Goal: Feedback & Contribution: Leave review/rating

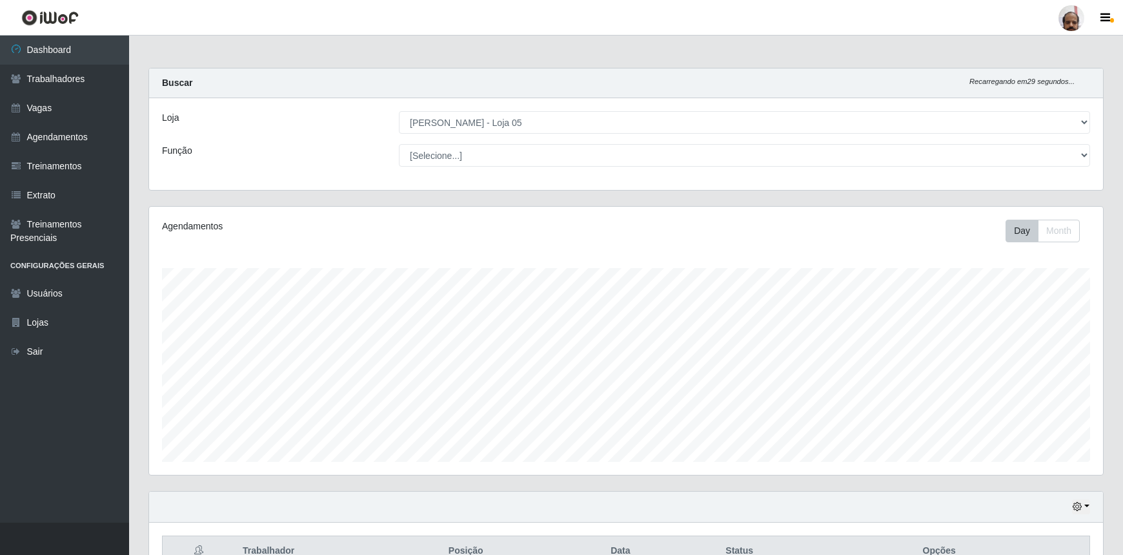
select select "252"
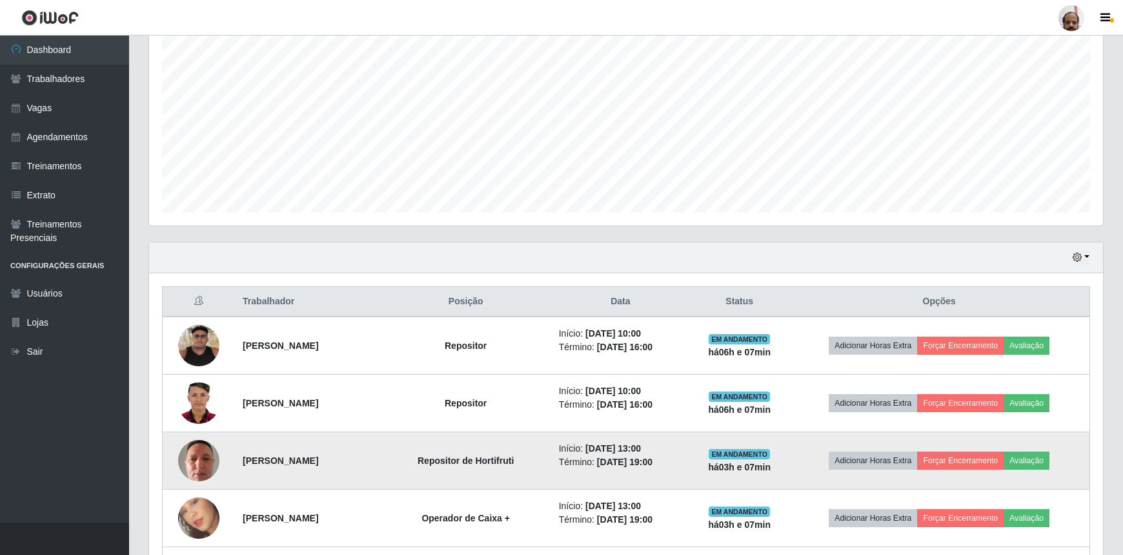
scroll to position [365, 0]
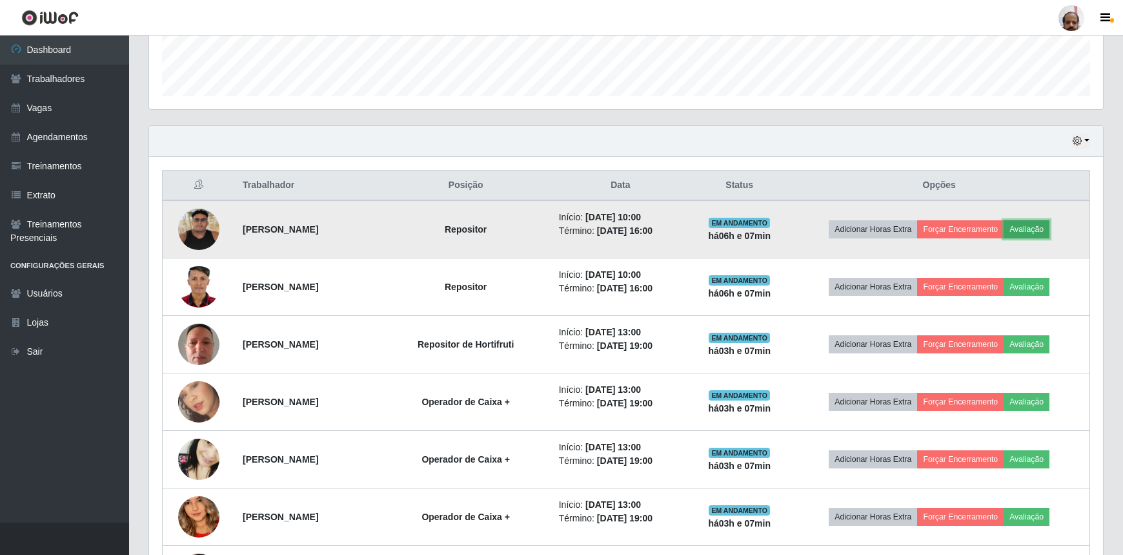
click at [1028, 223] on button "Avaliação" at bounding box center [1027, 229] width 46 height 18
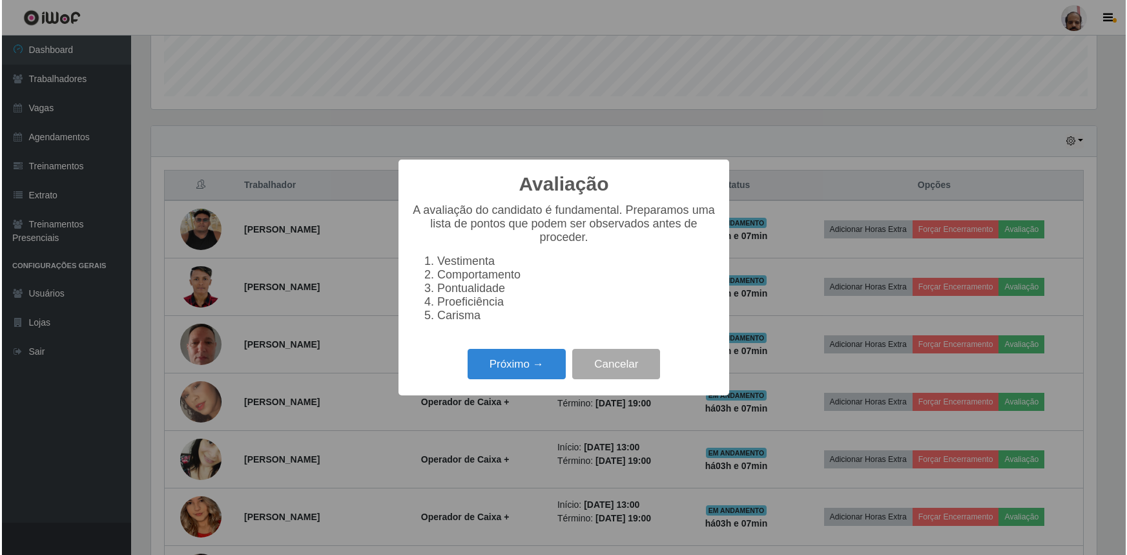
scroll to position [268, 948]
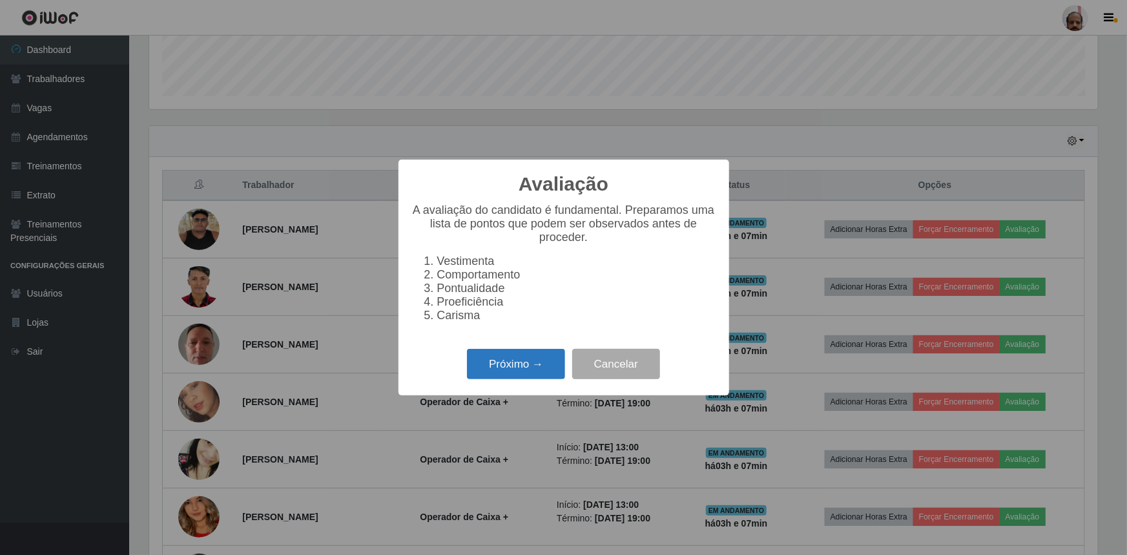
click at [532, 369] on button "Próximo →" at bounding box center [516, 364] width 98 height 30
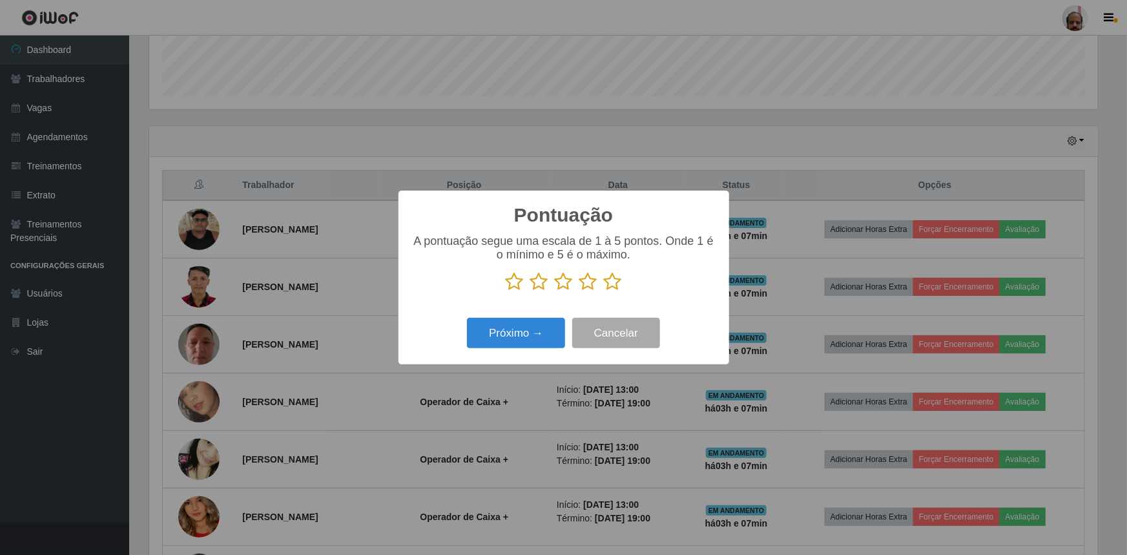
scroll to position [645303, 644622]
click at [608, 282] on icon at bounding box center [613, 281] width 18 height 19
click at [604, 291] on input "radio" at bounding box center [604, 291] width 0 height 0
click at [523, 333] on button "Próximo →" at bounding box center [516, 333] width 98 height 30
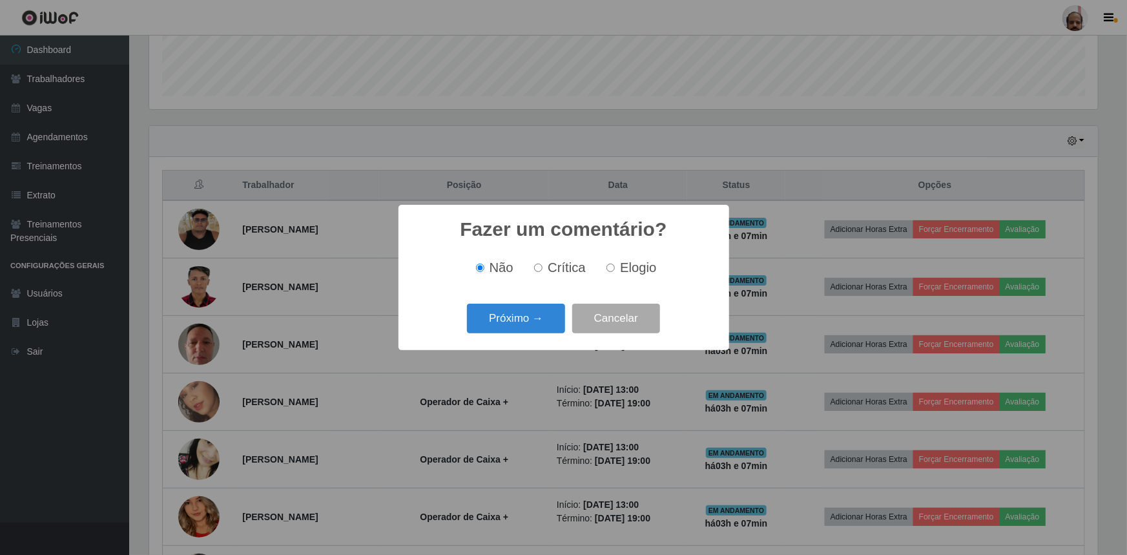
click at [613, 267] on input "Elogio" at bounding box center [610, 267] width 8 height 8
radio input "true"
click at [529, 314] on button "Próximo →" at bounding box center [516, 318] width 98 height 30
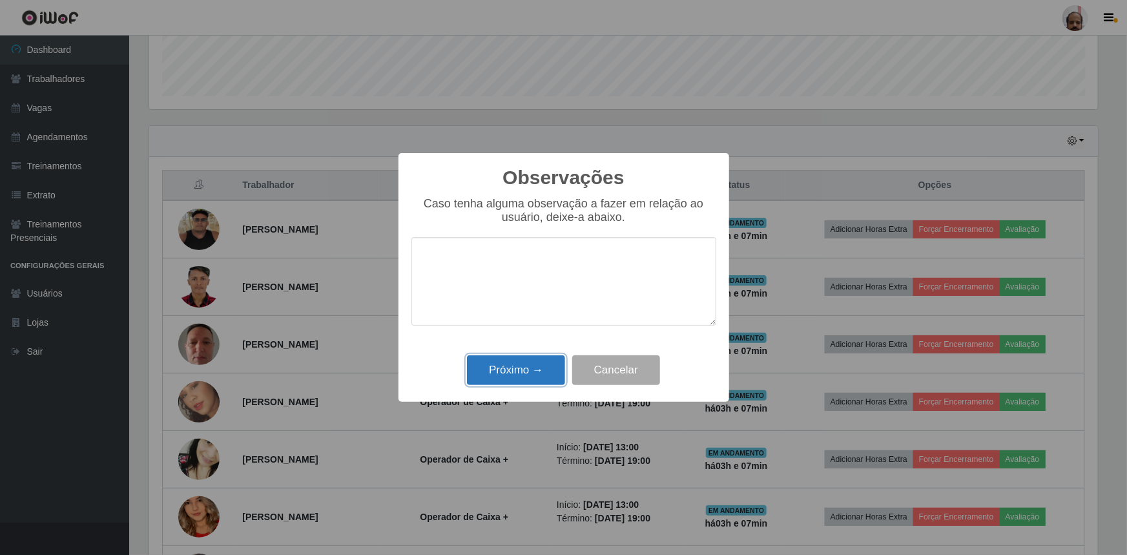
click at [520, 371] on button "Próximo →" at bounding box center [516, 370] width 98 height 30
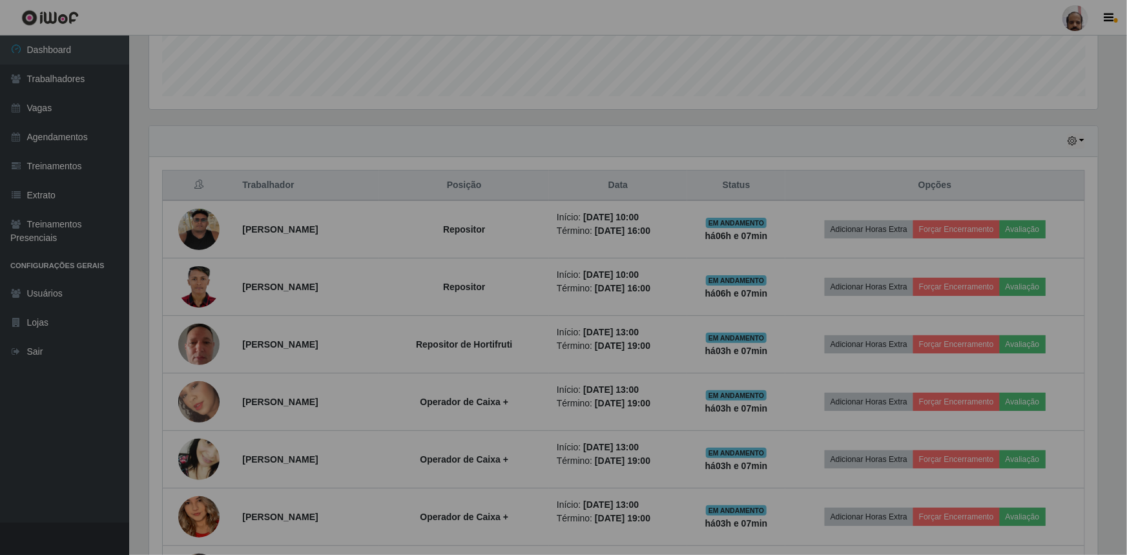
scroll to position [268, 954]
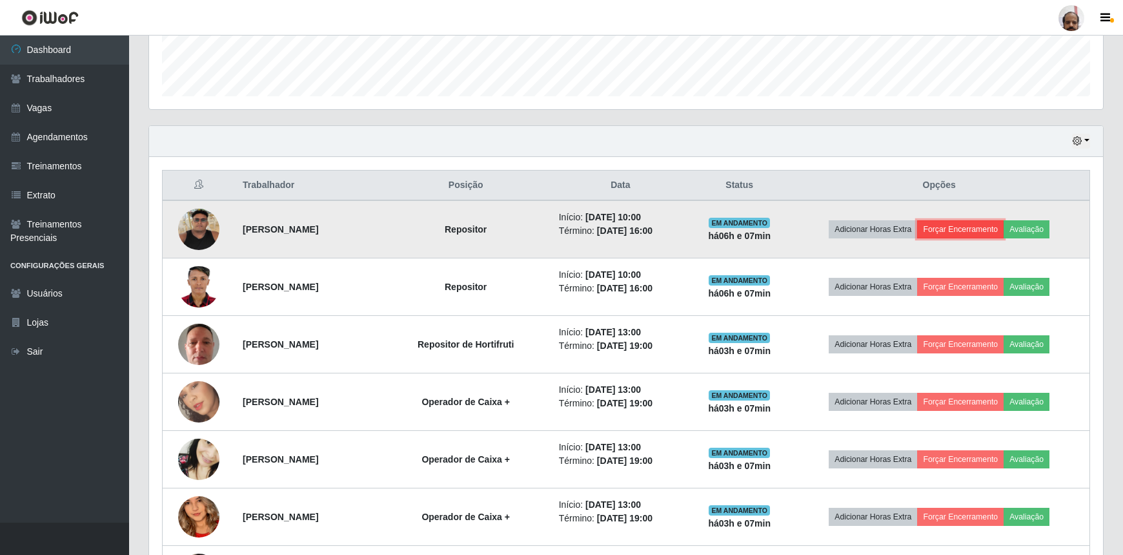
click at [964, 225] on button "Forçar Encerramento" at bounding box center [960, 229] width 87 height 18
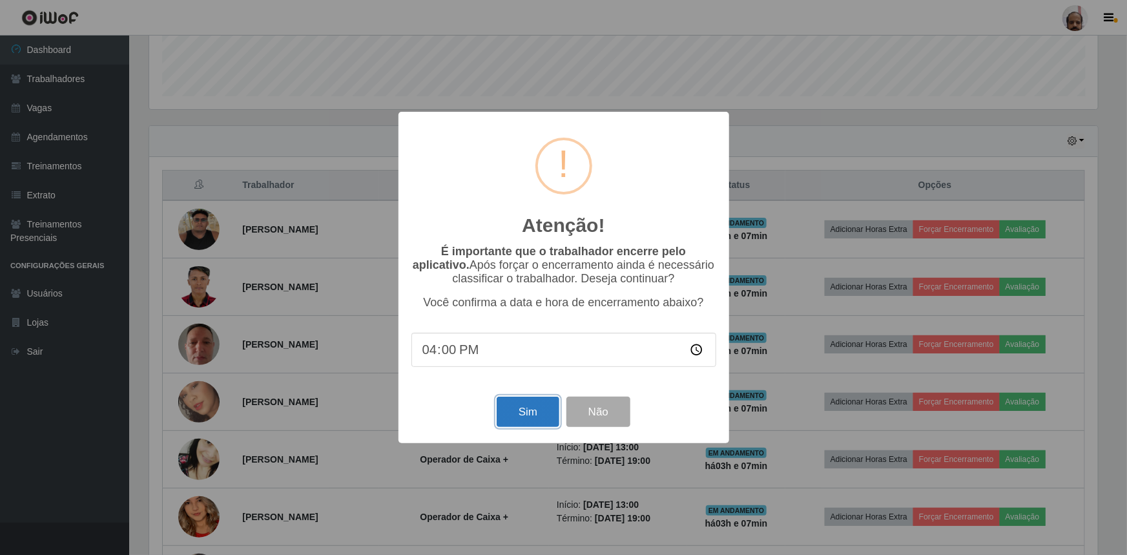
click at [535, 411] on button "Sim" at bounding box center [527, 411] width 63 height 30
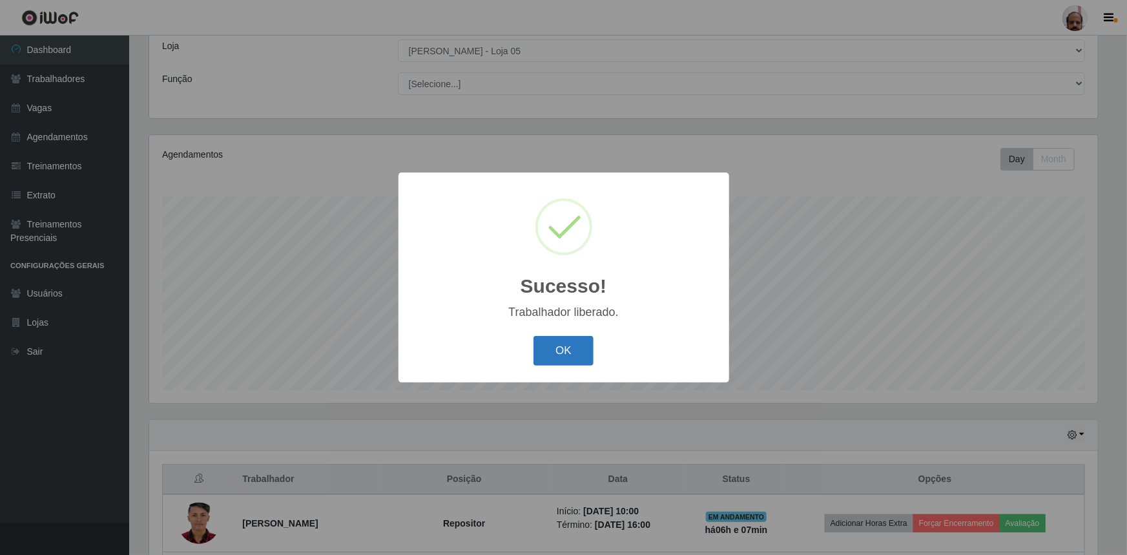
click at [564, 354] on button "OK" at bounding box center [563, 351] width 60 height 30
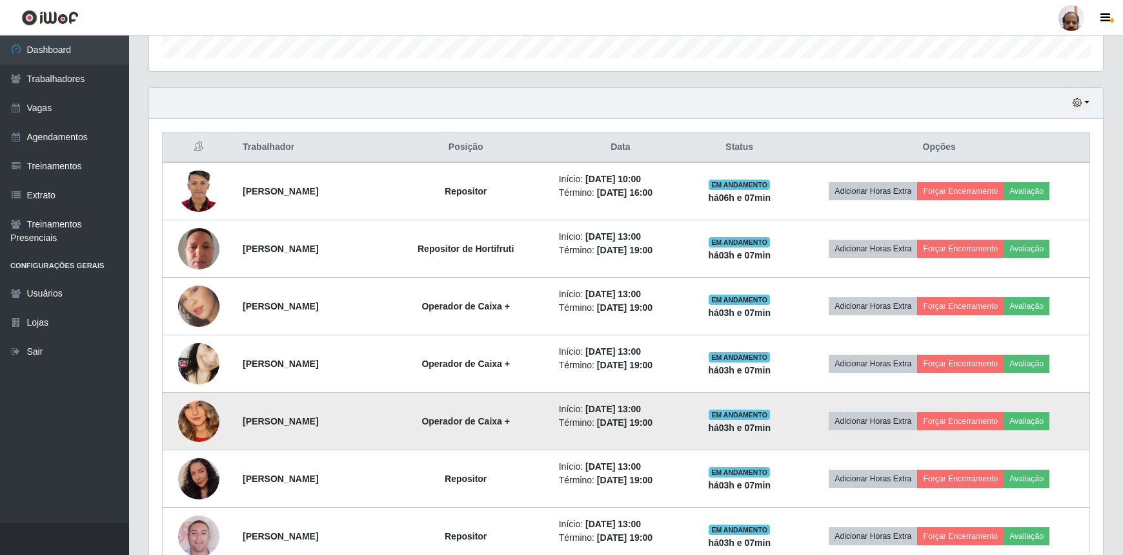
scroll to position [424, 0]
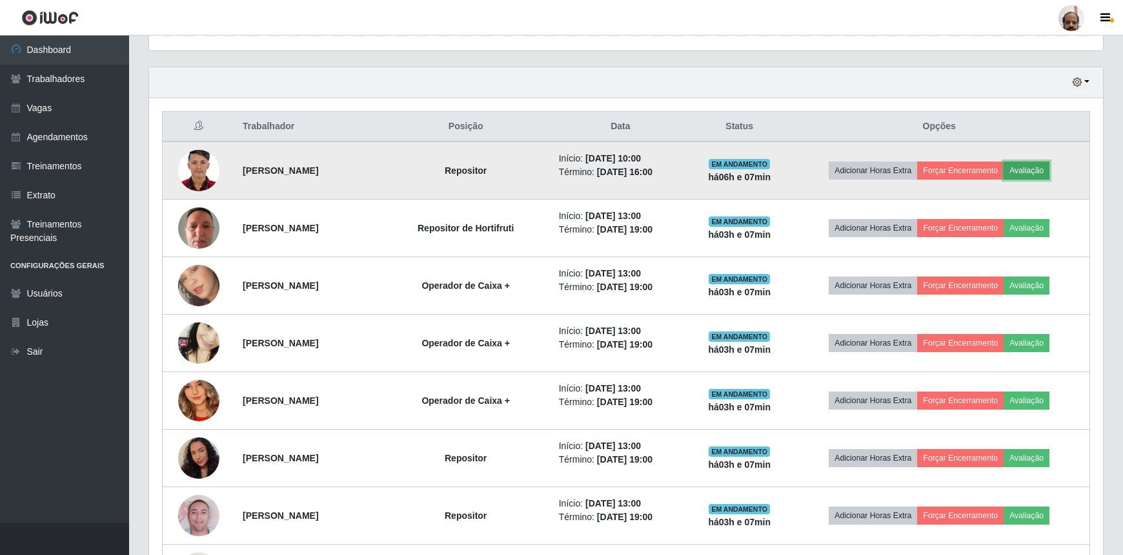
click at [1045, 166] on button "Avaliação" at bounding box center [1027, 170] width 46 height 18
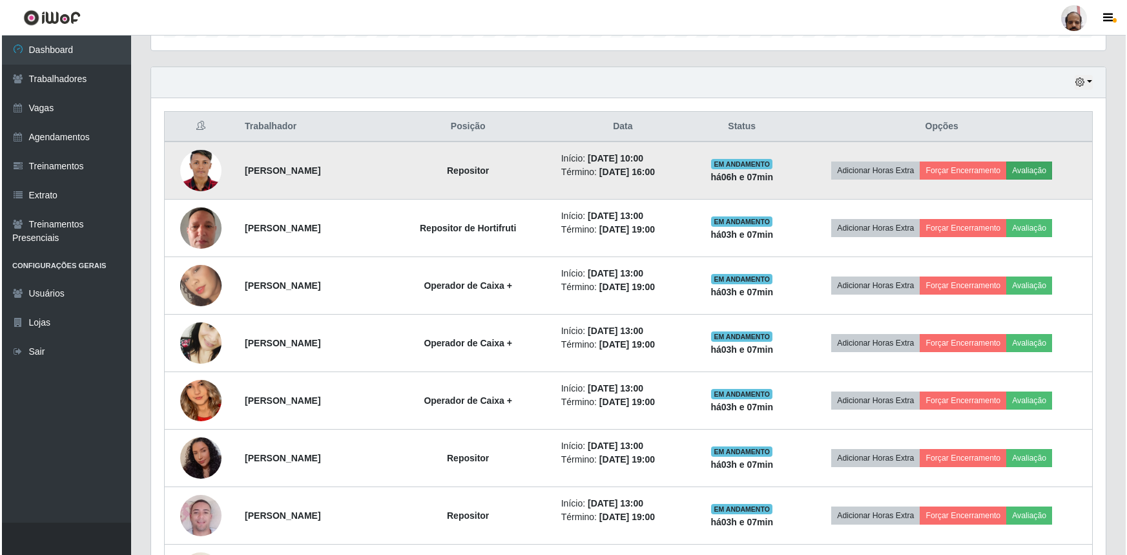
scroll to position [268, 948]
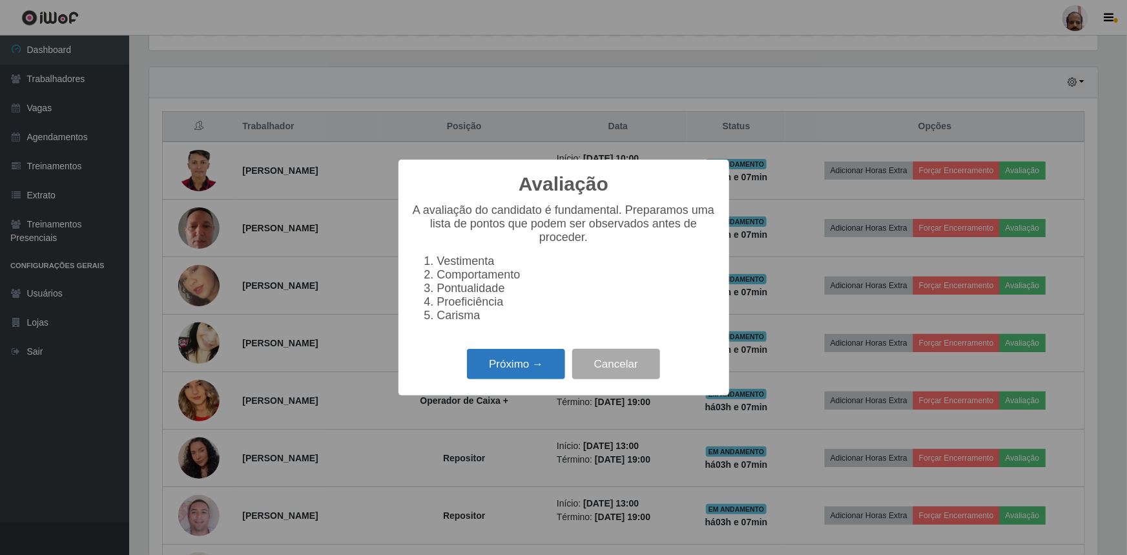
click at [520, 377] on button "Próximo →" at bounding box center [516, 364] width 98 height 30
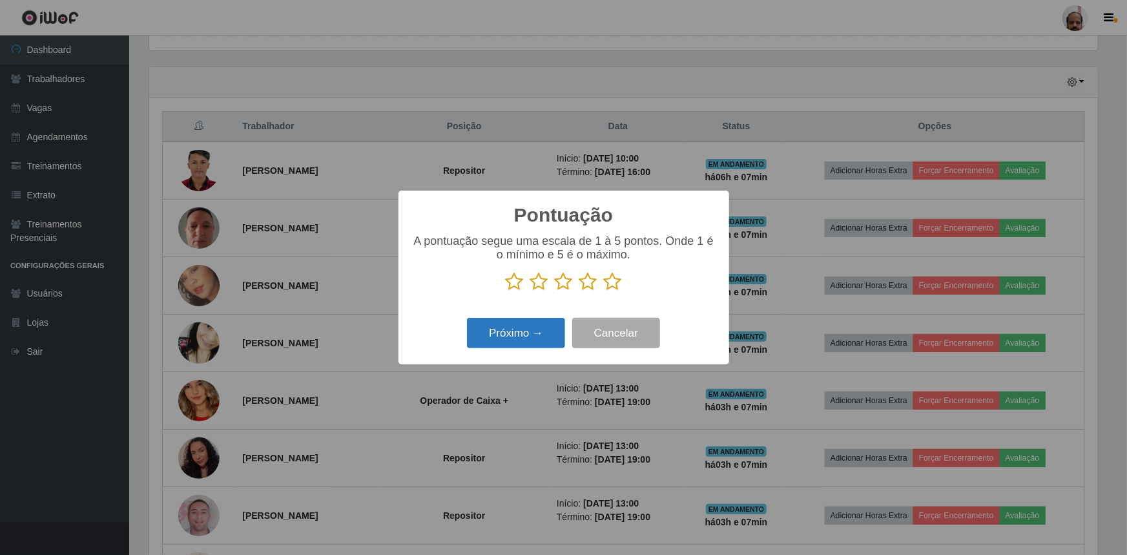
scroll to position [645303, 644622]
click at [561, 283] on icon at bounding box center [564, 281] width 18 height 19
click at [555, 291] on input "radio" at bounding box center [555, 291] width 0 height 0
click at [517, 342] on button "Próximo →" at bounding box center [516, 333] width 98 height 30
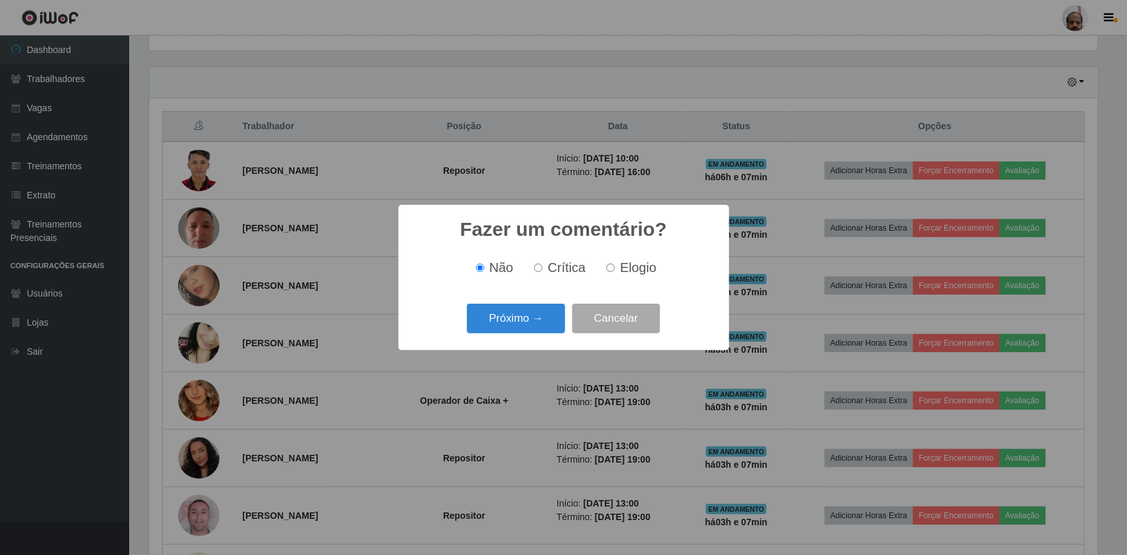
click at [544, 267] on label "Crítica" at bounding box center [557, 267] width 57 height 15
click at [542, 267] on input "Crítica" at bounding box center [538, 267] width 8 height 8
radio input "true"
click at [528, 312] on button "Próximo →" at bounding box center [516, 318] width 98 height 30
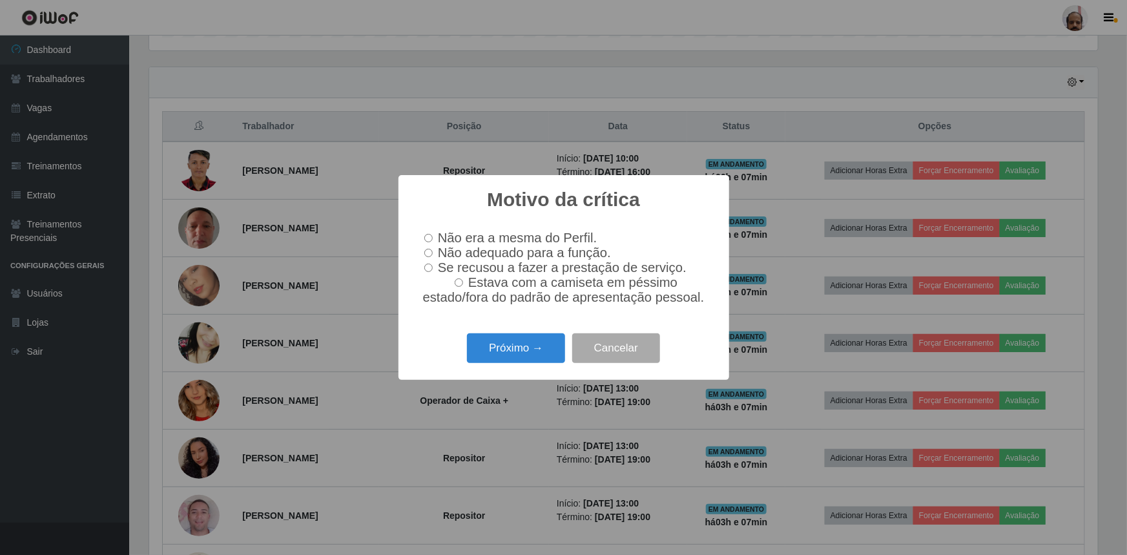
click at [430, 267] on input "Se recusou a fazer a prestação de serviço." at bounding box center [428, 267] width 8 height 8
radio input "true"
click at [518, 358] on button "Próximo →" at bounding box center [516, 348] width 98 height 30
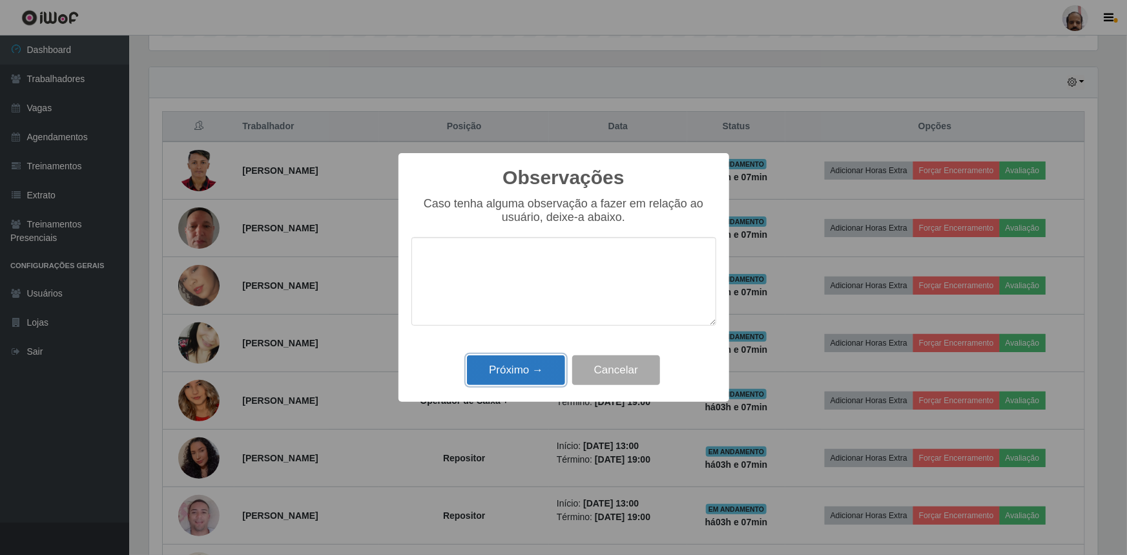
click at [527, 375] on button "Próximo →" at bounding box center [516, 370] width 98 height 30
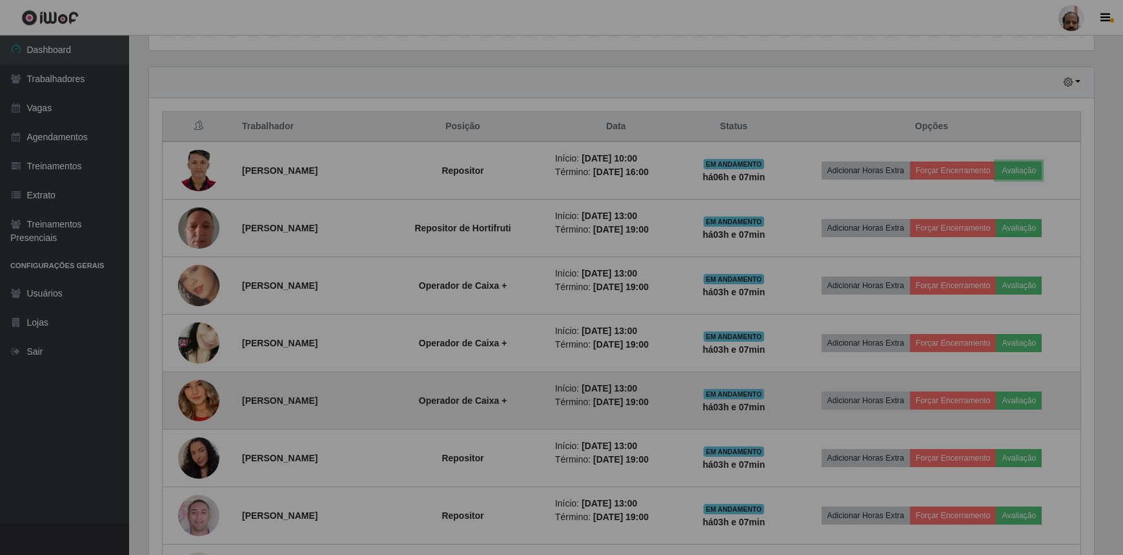
scroll to position [268, 954]
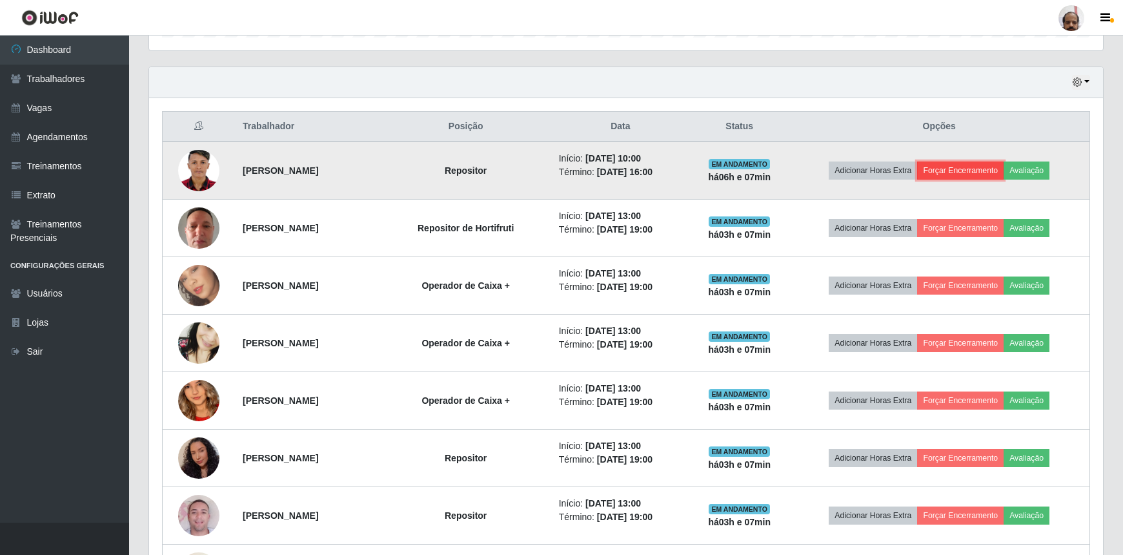
click at [976, 170] on button "Forçar Encerramento" at bounding box center [960, 170] width 87 height 18
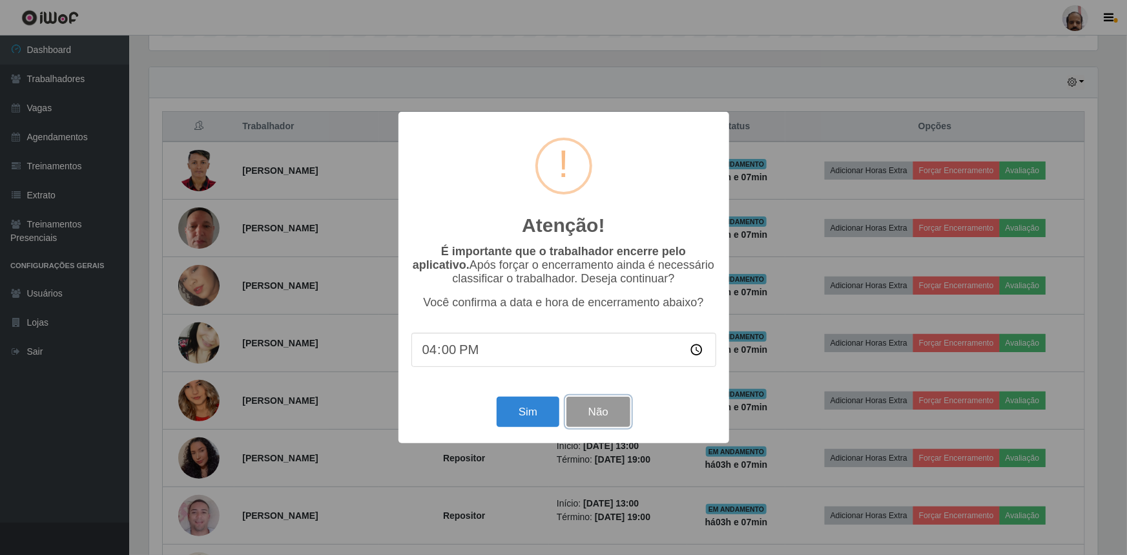
click at [597, 411] on button "Não" at bounding box center [598, 411] width 64 height 30
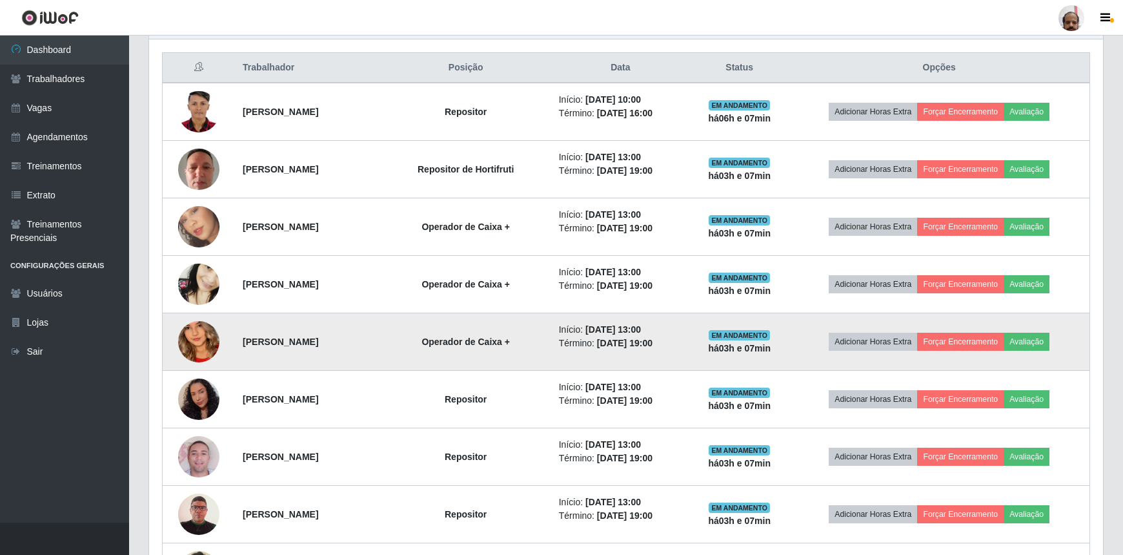
click at [188, 347] on img at bounding box center [198, 342] width 41 height 90
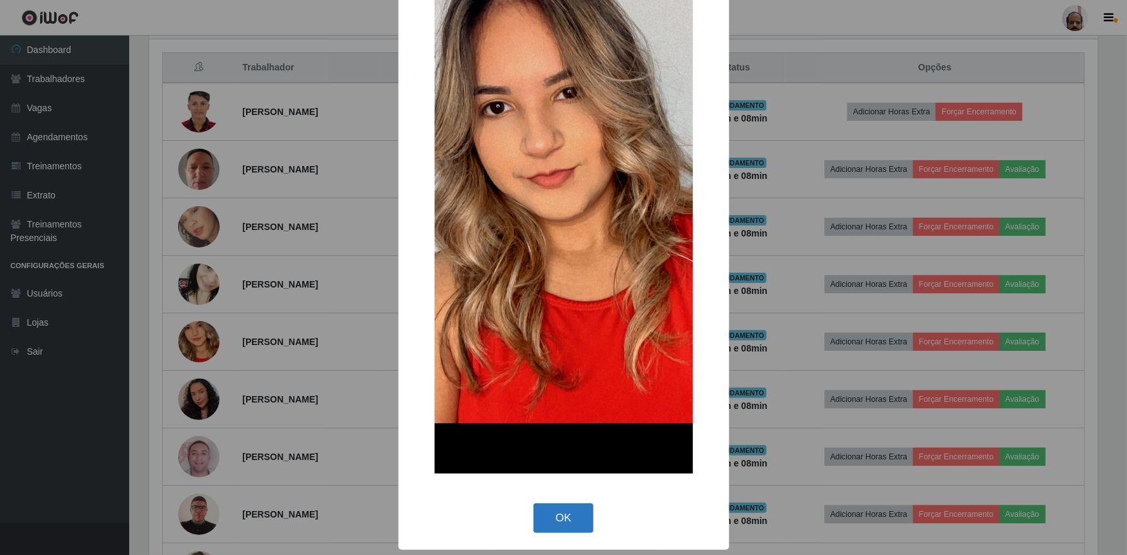
click at [546, 523] on button "OK" at bounding box center [563, 518] width 60 height 30
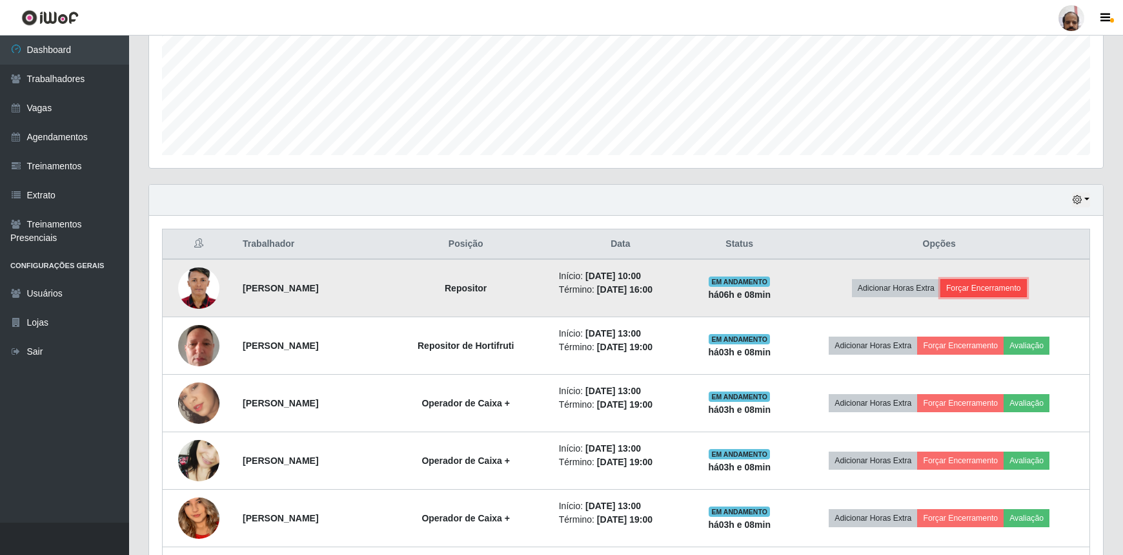
click at [984, 290] on button "Forçar Encerramento" at bounding box center [984, 288] width 87 height 18
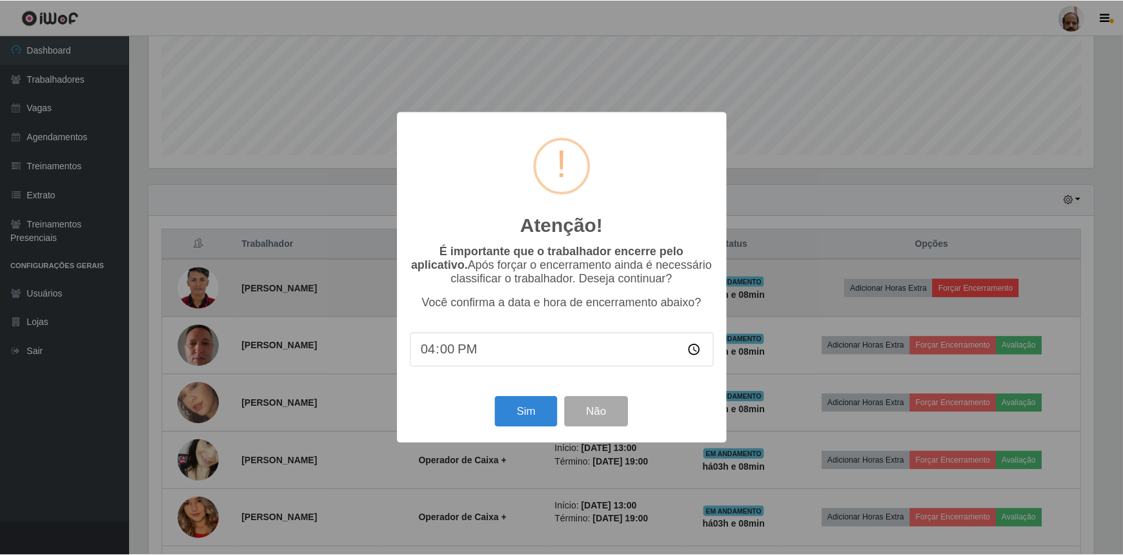
scroll to position [268, 948]
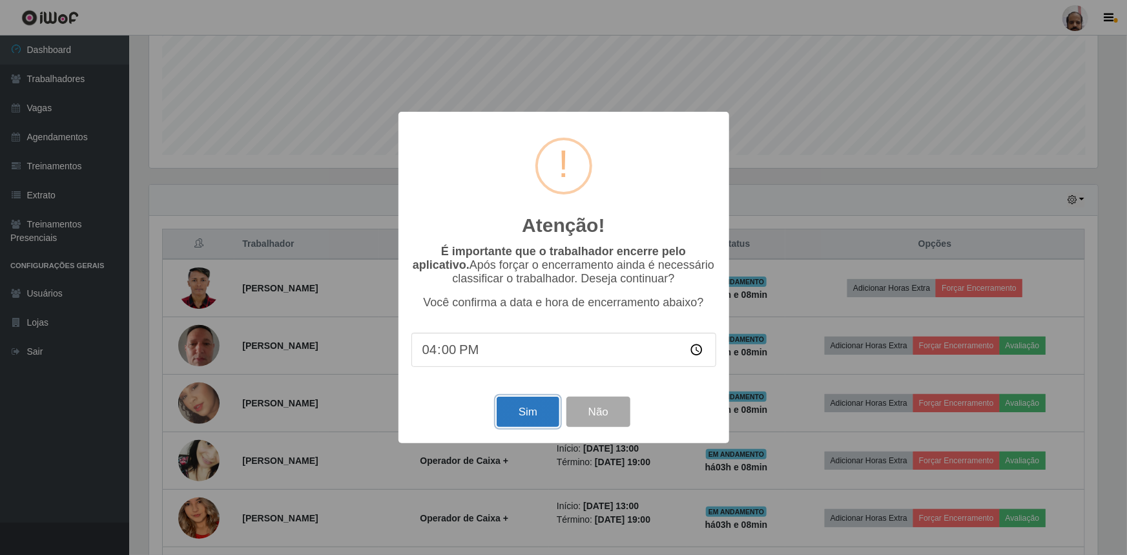
click at [511, 417] on button "Sim" at bounding box center [527, 411] width 63 height 30
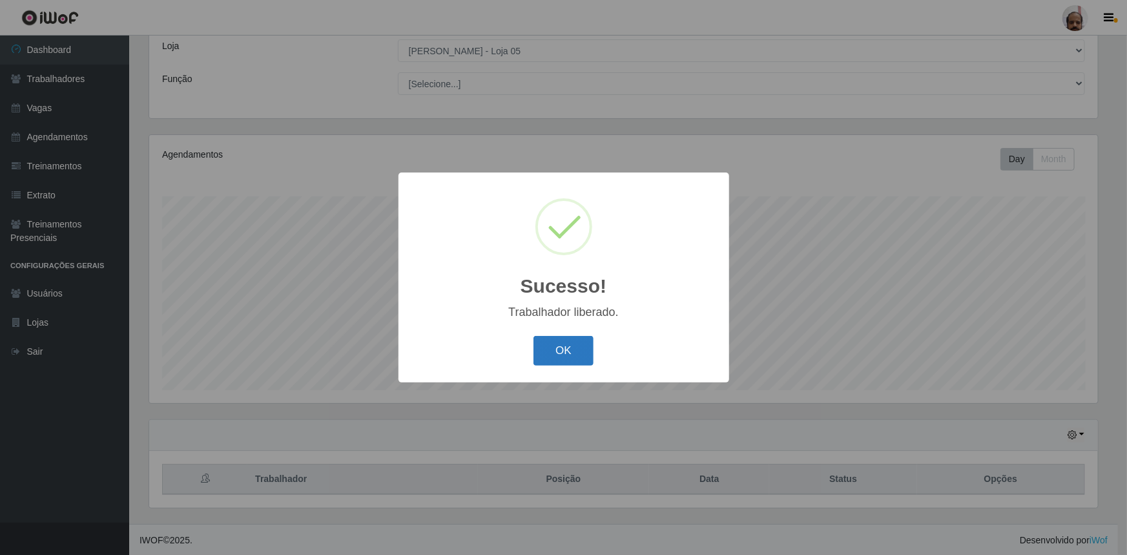
click at [554, 358] on button "OK" at bounding box center [563, 351] width 60 height 30
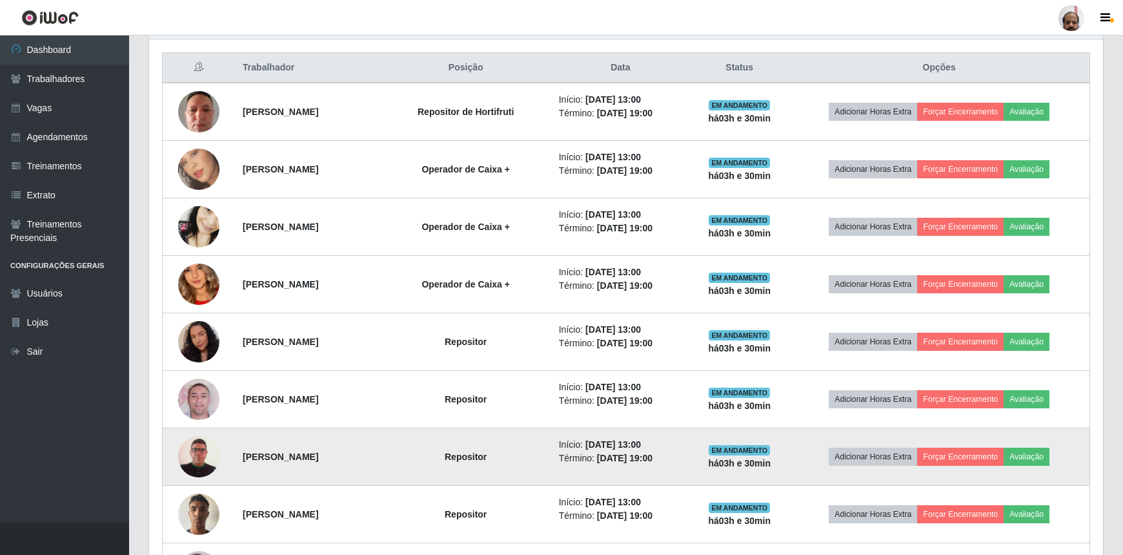
scroll to position [542, 0]
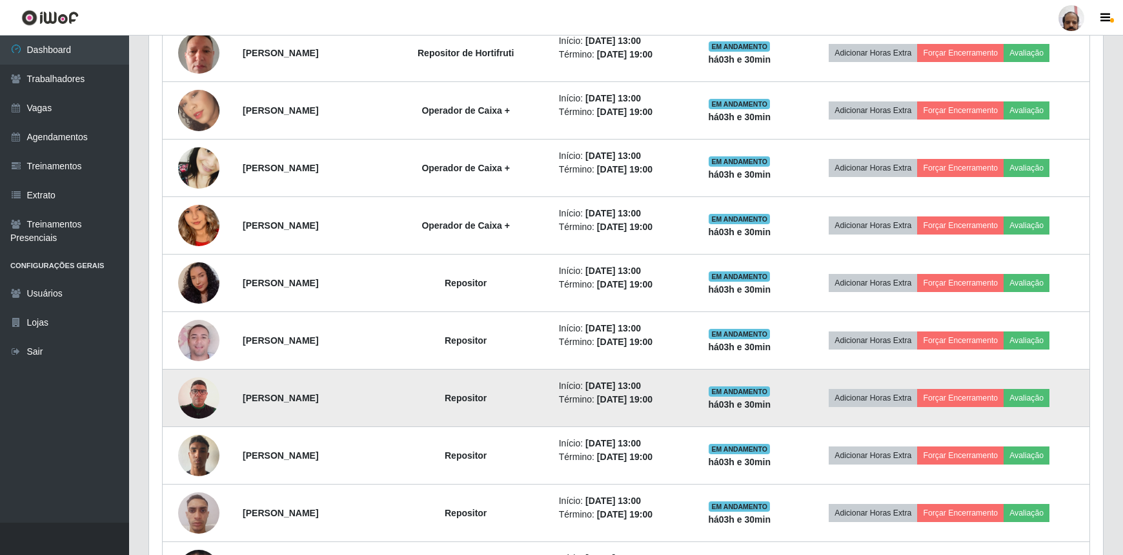
click at [195, 391] on img at bounding box center [198, 397] width 41 height 59
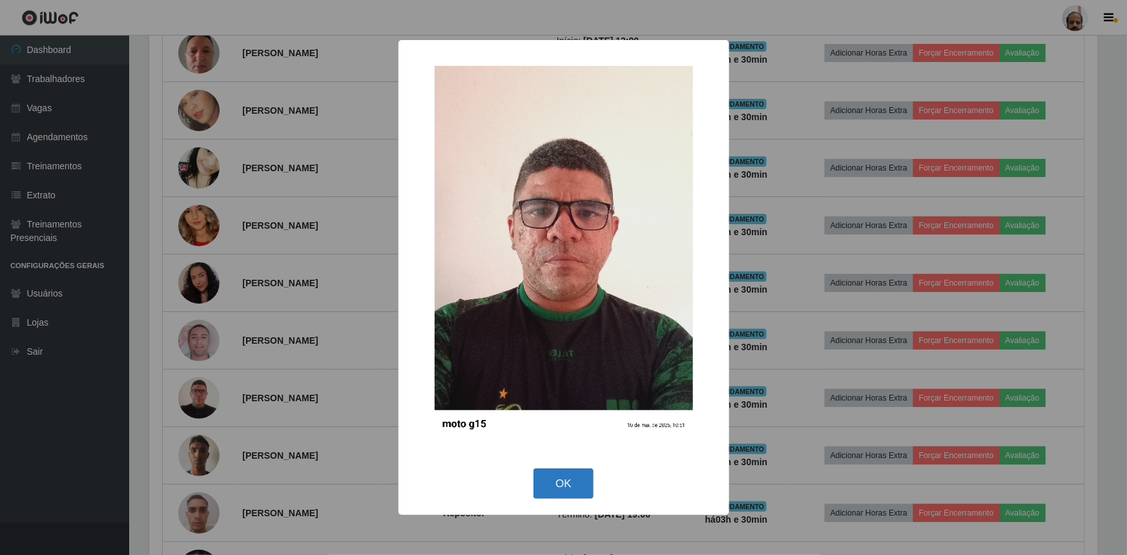
click at [551, 480] on button "OK" at bounding box center [563, 483] width 60 height 30
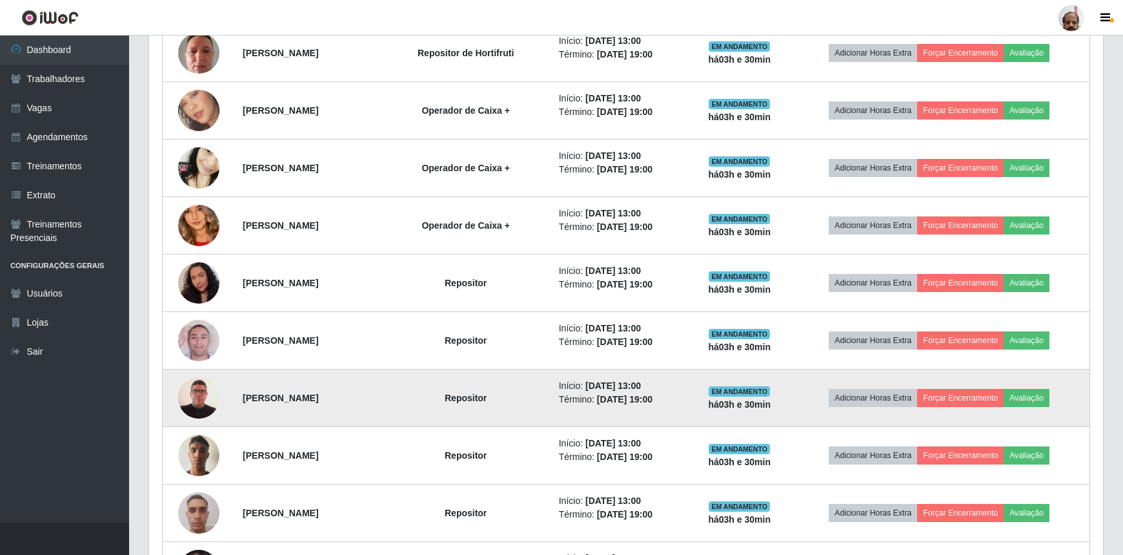
scroll to position [268, 954]
click at [1034, 393] on button "Avaliação" at bounding box center [1027, 398] width 46 height 18
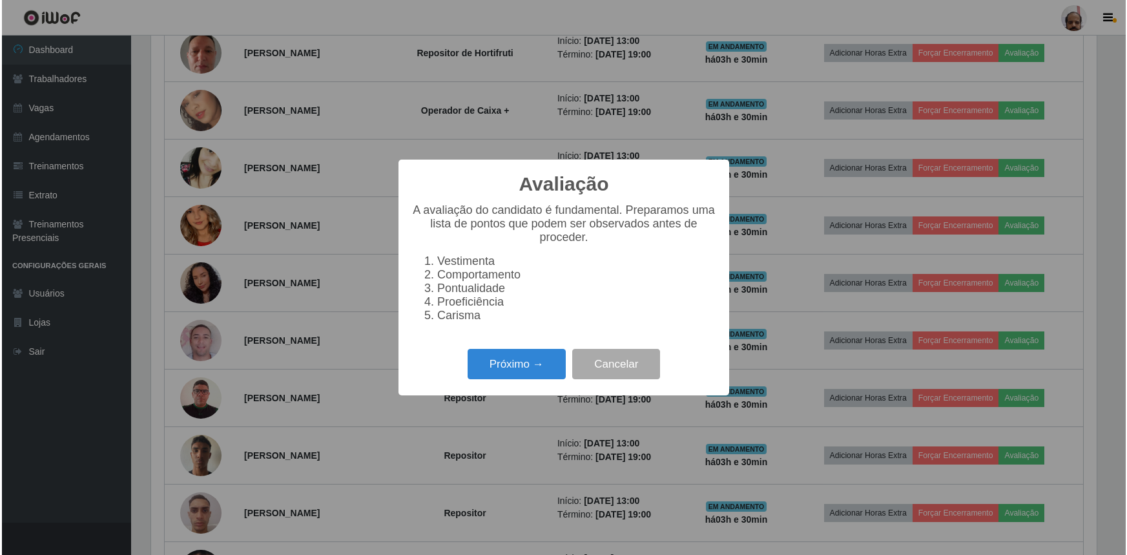
scroll to position [268, 948]
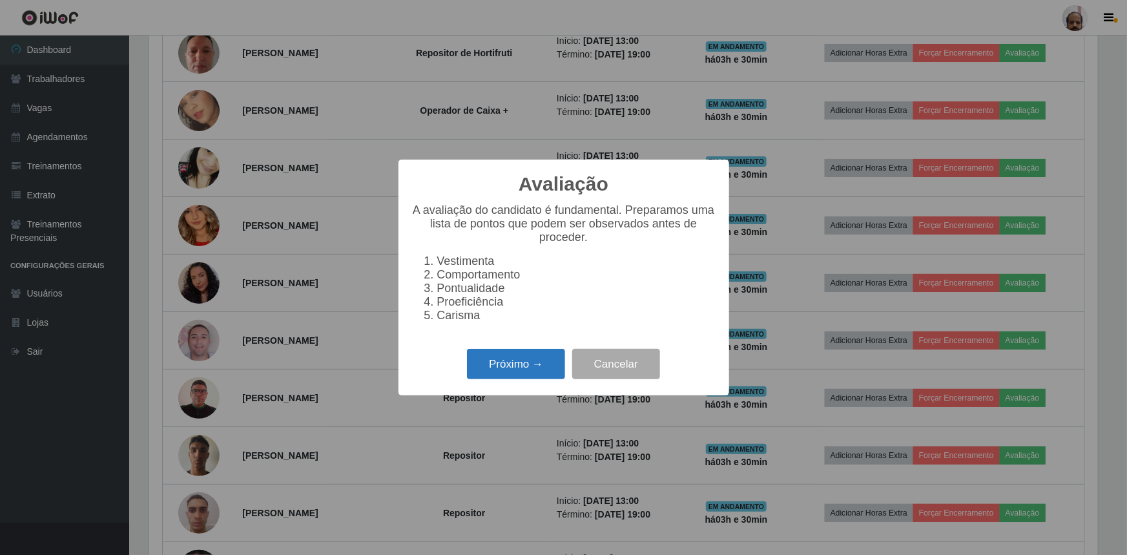
click at [510, 364] on button "Próximo →" at bounding box center [516, 364] width 98 height 30
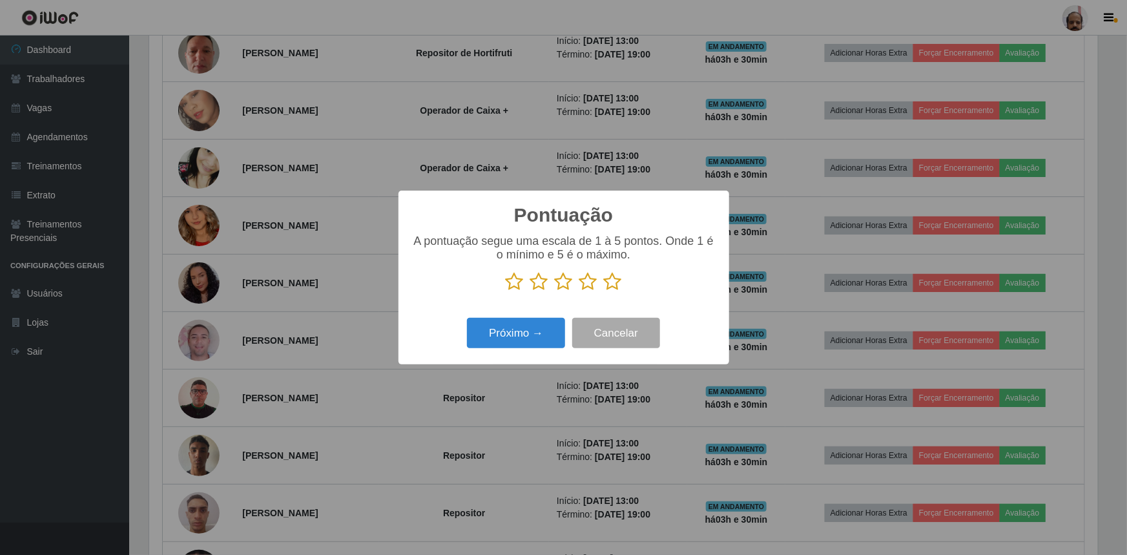
click at [536, 281] on icon at bounding box center [539, 281] width 18 height 19
click at [530, 291] on input "radio" at bounding box center [530, 291] width 0 height 0
click at [529, 334] on button "Próximo →" at bounding box center [516, 333] width 98 height 30
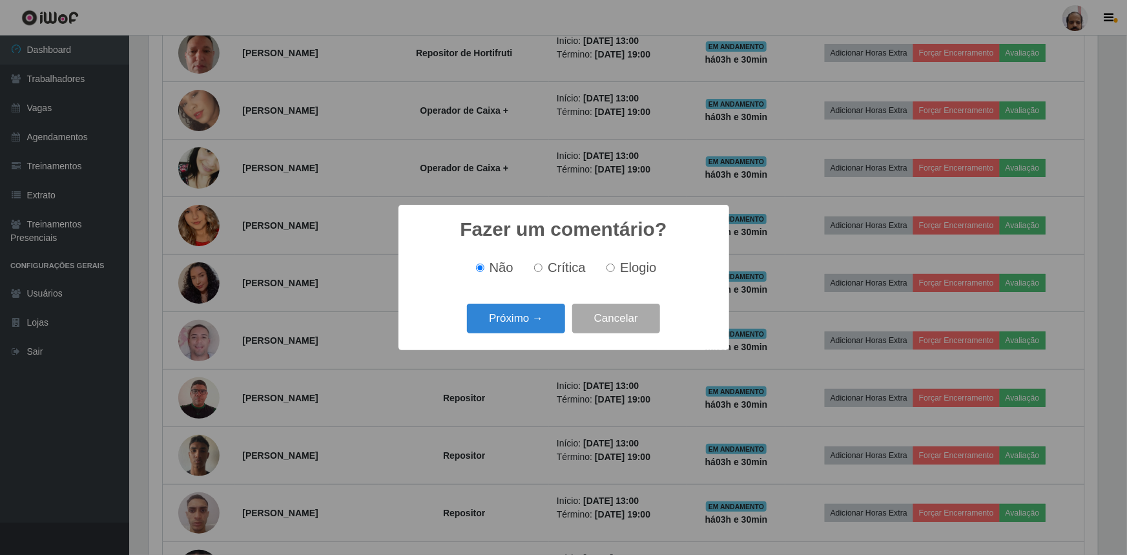
click at [539, 270] on input "Crítica" at bounding box center [538, 267] width 8 height 8
radio input "true"
click at [526, 316] on button "Próximo →" at bounding box center [516, 318] width 98 height 30
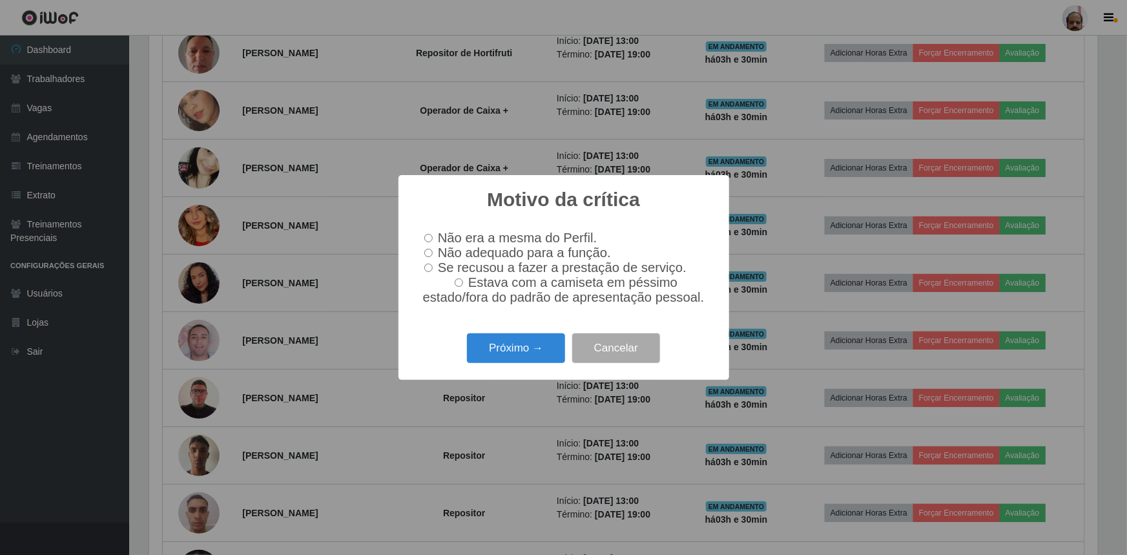
click at [429, 252] on input "Não adequado para a função." at bounding box center [428, 253] width 8 height 8
radio input "true"
click at [523, 355] on button "Próximo →" at bounding box center [516, 348] width 98 height 30
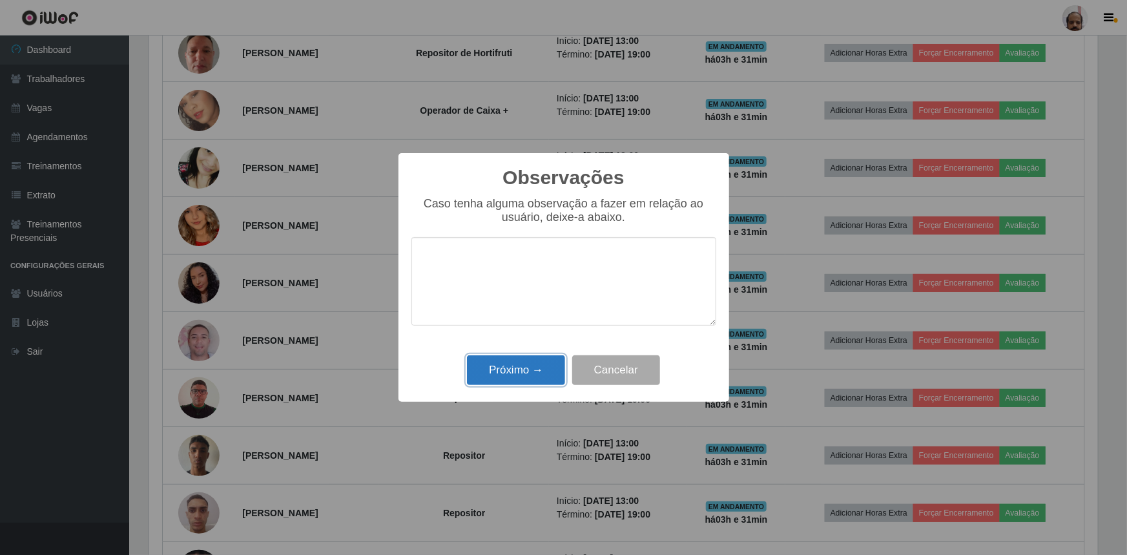
click at [520, 369] on button "Próximo →" at bounding box center [516, 370] width 98 height 30
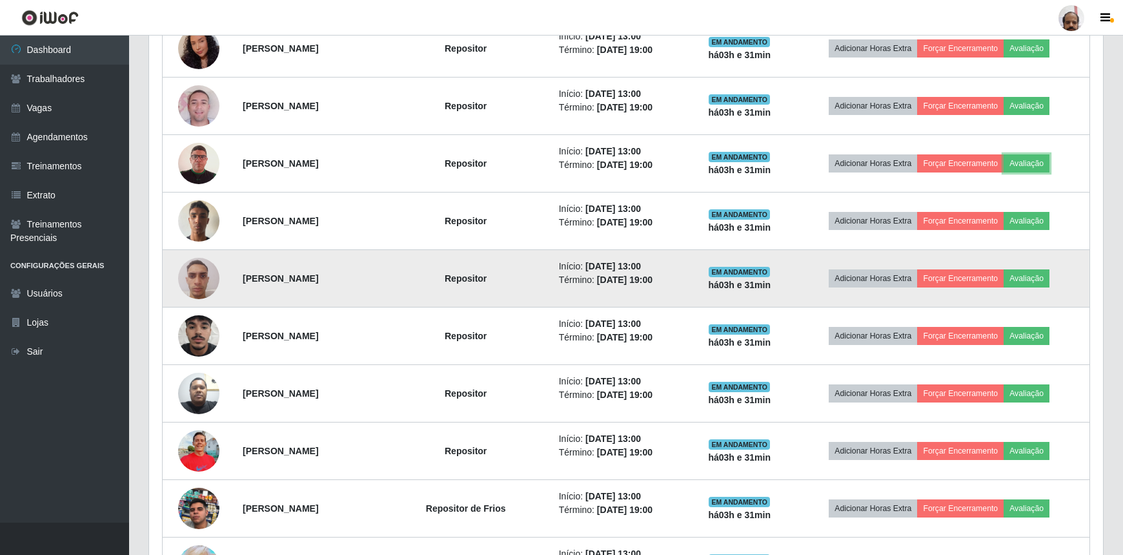
scroll to position [835, 0]
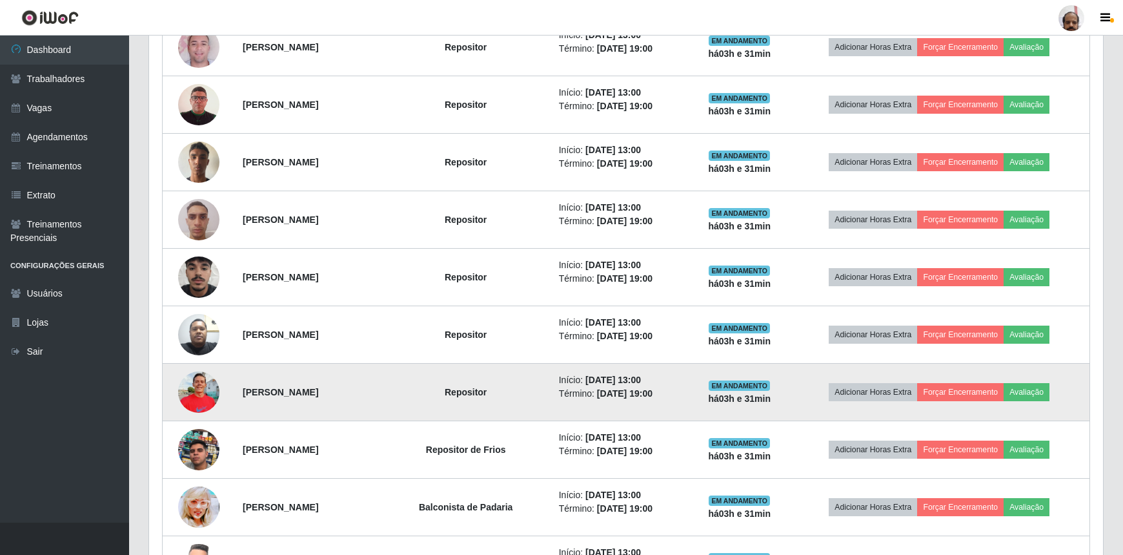
click at [202, 391] on img at bounding box center [198, 391] width 41 height 55
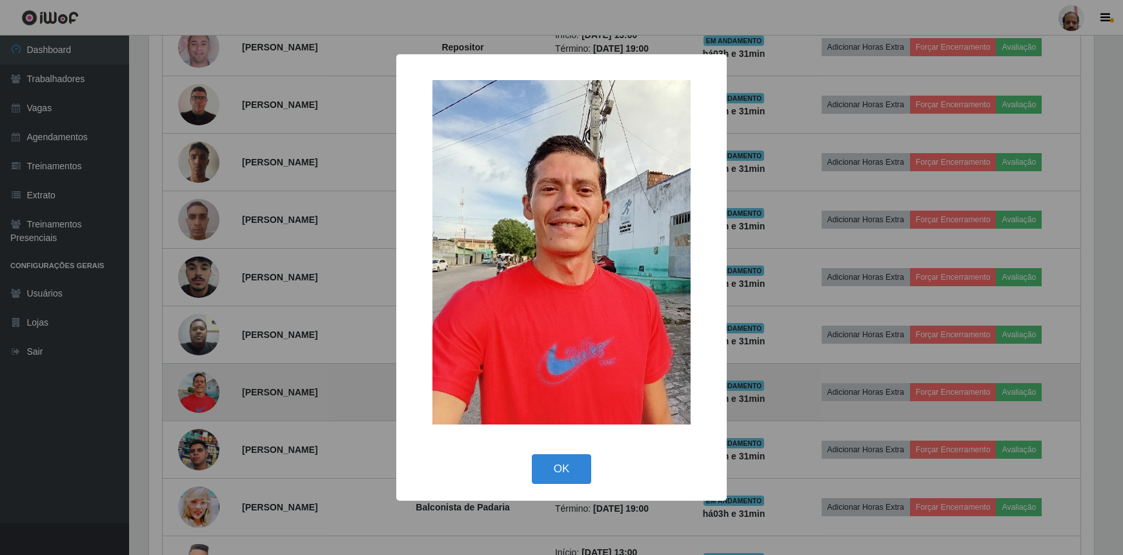
scroll to position [268, 948]
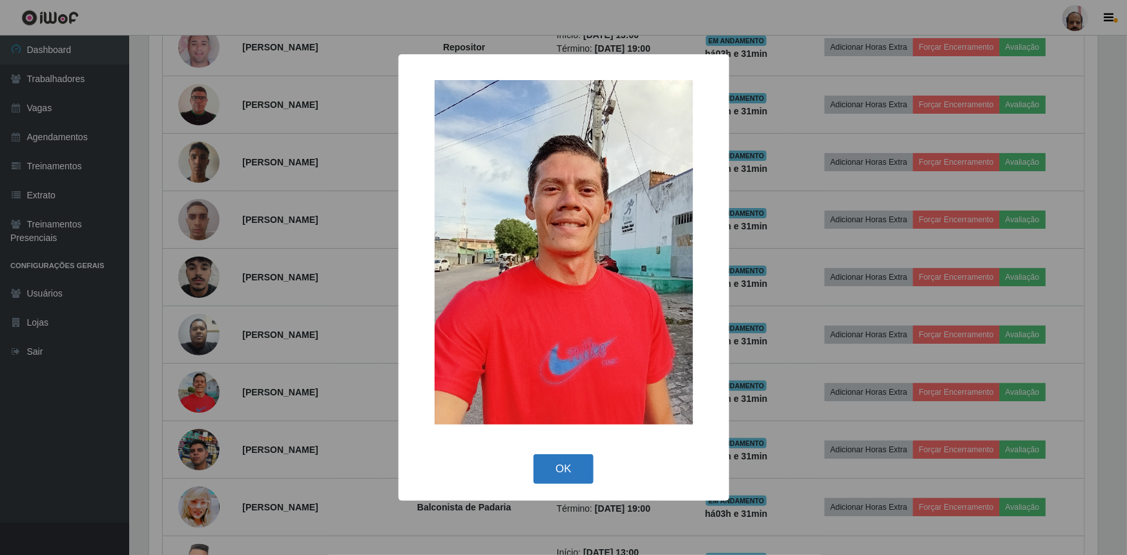
click at [556, 467] on button "OK" at bounding box center [563, 469] width 60 height 30
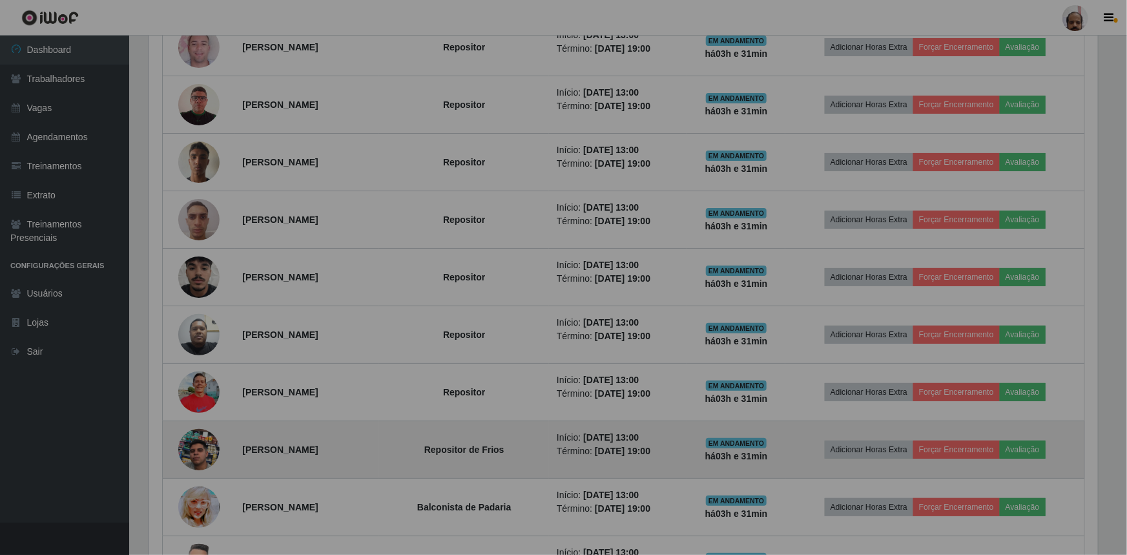
scroll to position [268, 954]
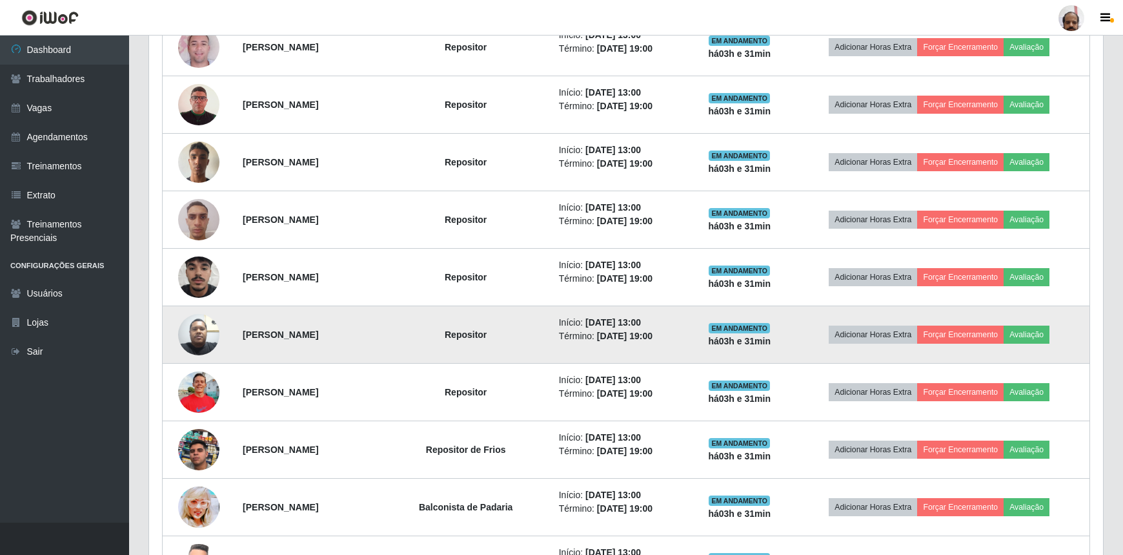
click at [194, 336] on img at bounding box center [198, 334] width 41 height 55
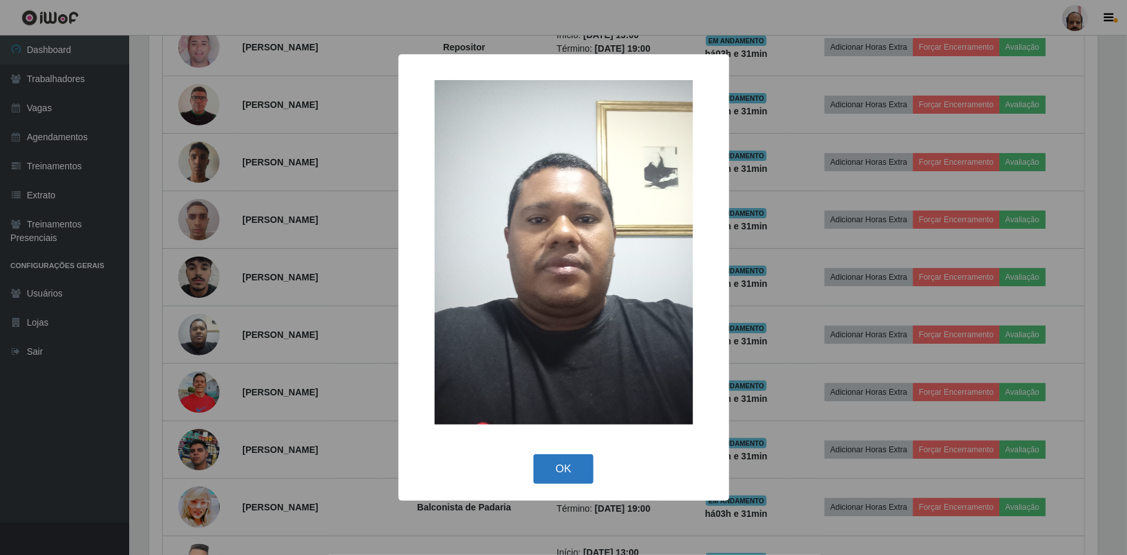
click at [567, 471] on button "OK" at bounding box center [563, 469] width 60 height 30
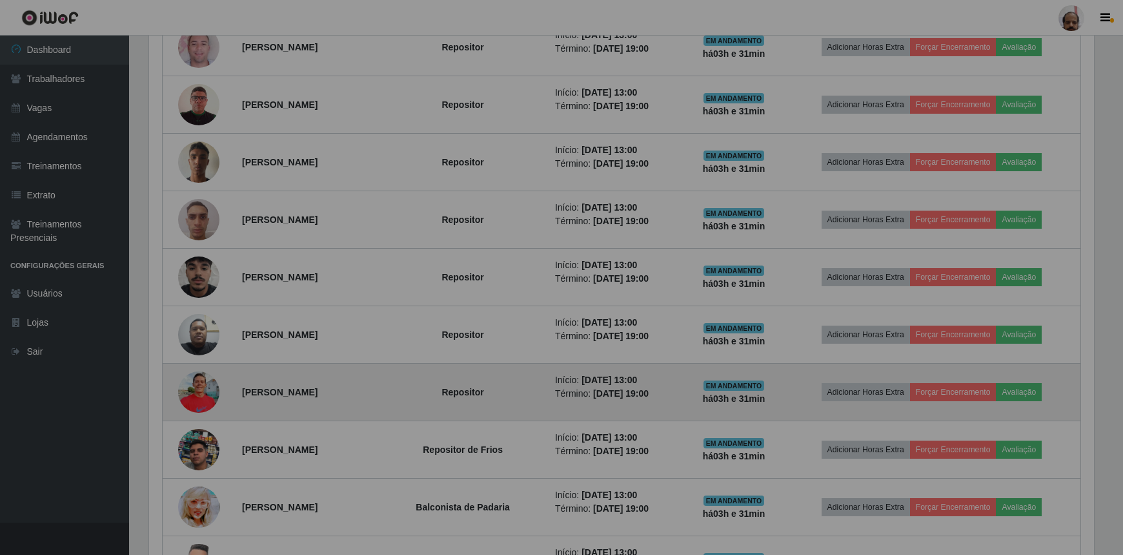
scroll to position [268, 954]
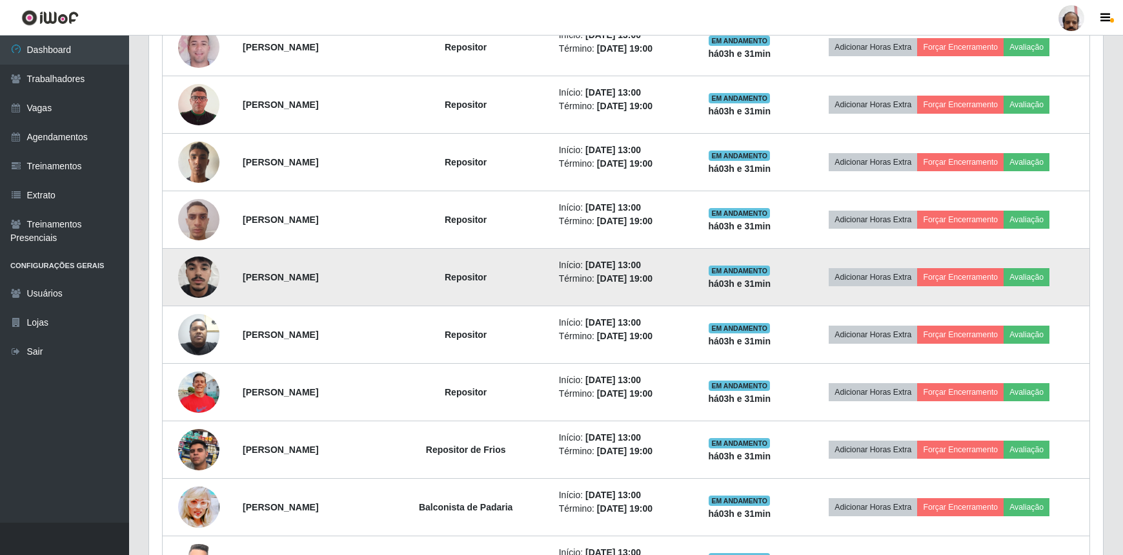
click at [196, 270] on img at bounding box center [198, 277] width 41 height 74
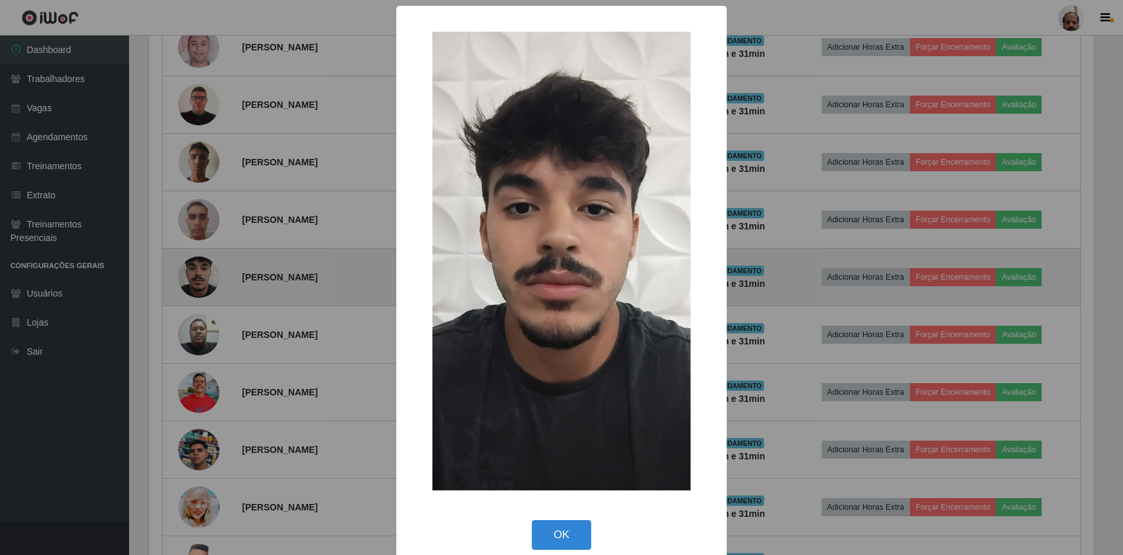
scroll to position [268, 948]
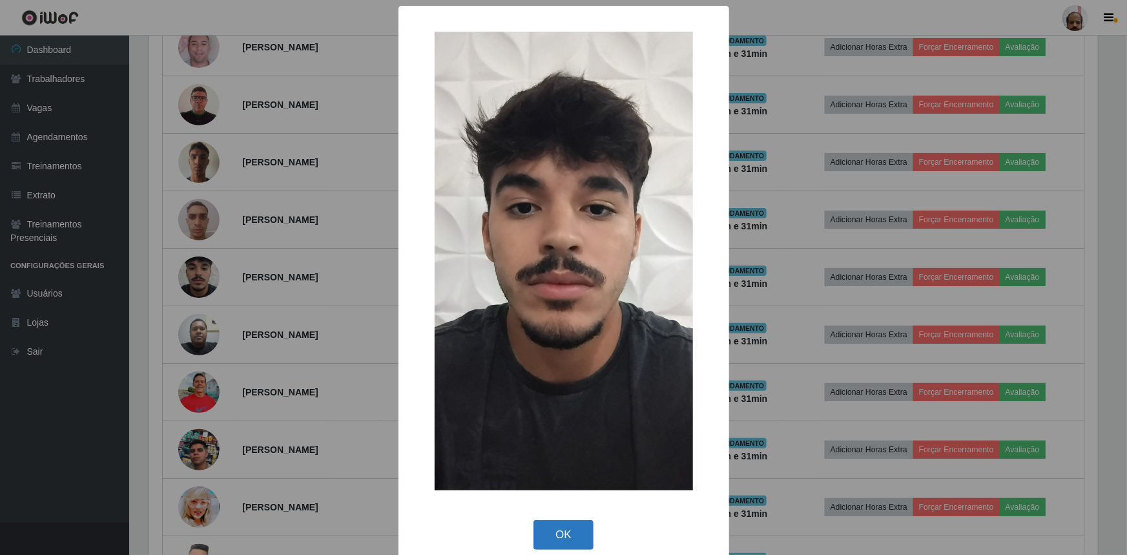
click at [555, 532] on button "OK" at bounding box center [563, 535] width 60 height 30
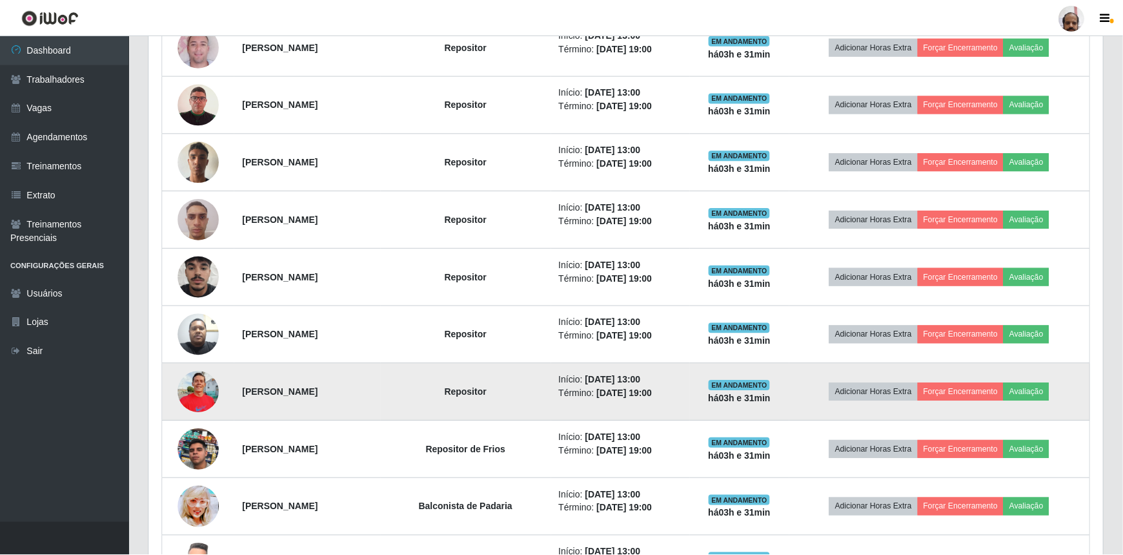
scroll to position [268, 954]
